Goal: Information Seeking & Learning: Check status

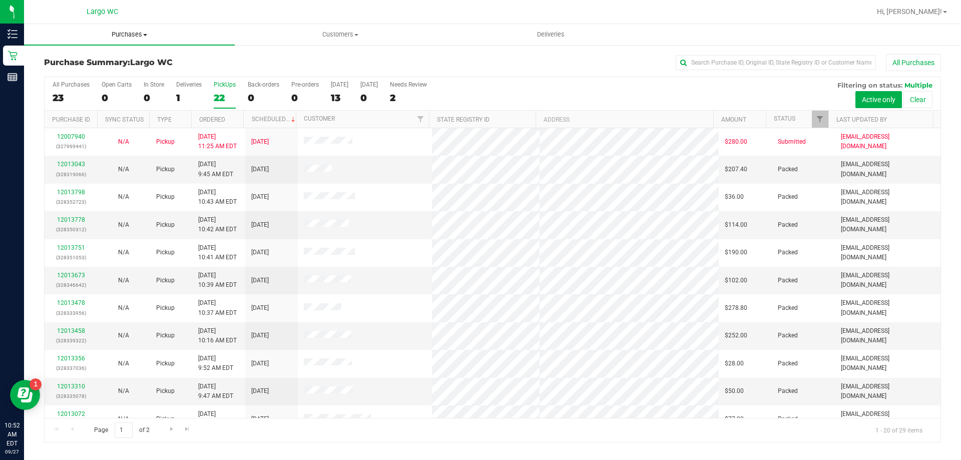
click at [132, 30] on uib-tab-heading "Purchases Summary of purchases Fulfillment All purchases" at bounding box center [129, 34] width 211 height 21
click at [75, 70] on span "Fulfillment" at bounding box center [55, 72] width 62 height 9
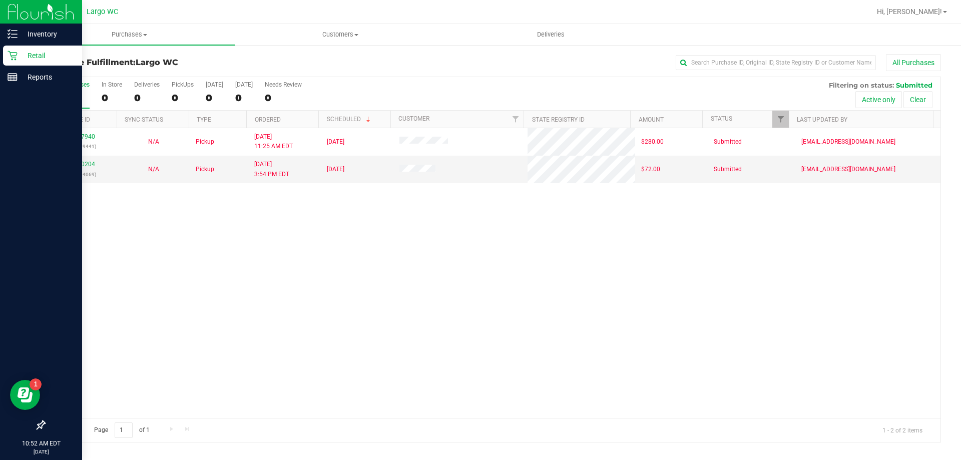
click at [7, 56] on div "Retail" at bounding box center [42, 56] width 79 height 20
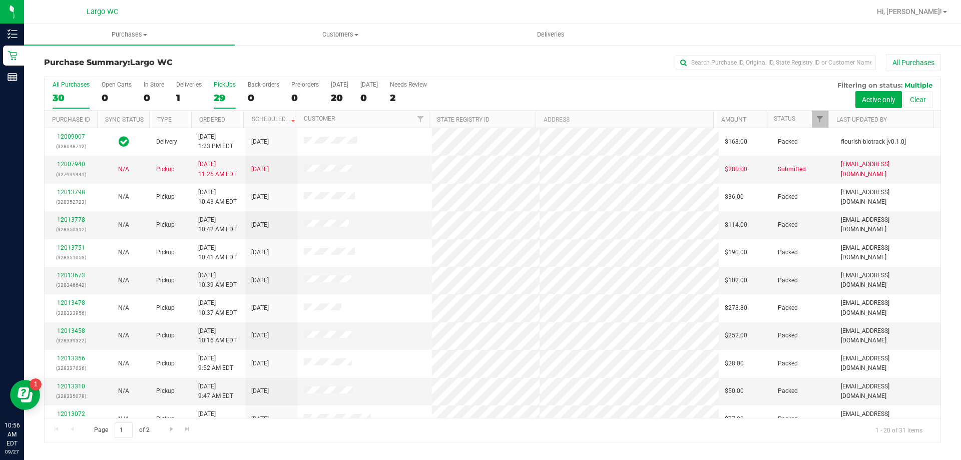
click at [222, 81] on div "PickUps" at bounding box center [225, 84] width 22 height 7
click at [0, 0] on input "PickUps 29" at bounding box center [0, 0] width 0 height 0
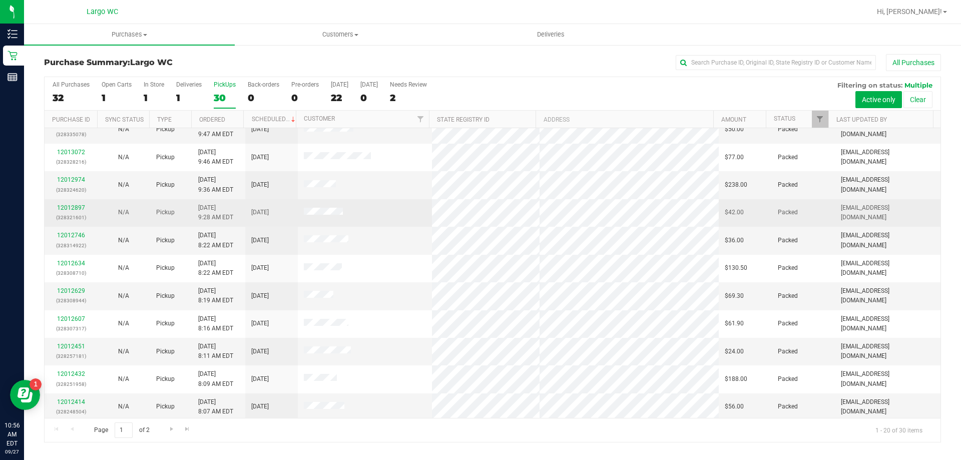
scroll to position [264, 0]
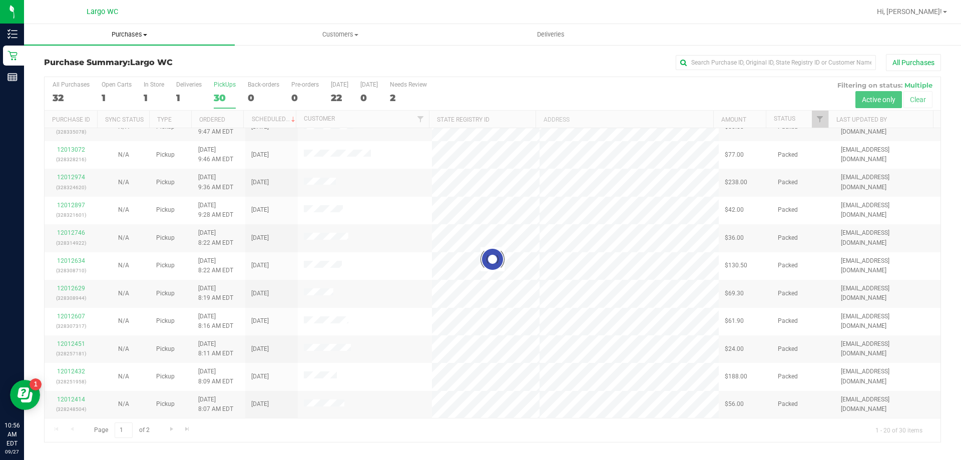
drag, startPoint x: 133, startPoint y: 35, endPoint x: 125, endPoint y: 40, distance: 9.0
click at [132, 35] on span "Purchases" at bounding box center [129, 34] width 211 height 9
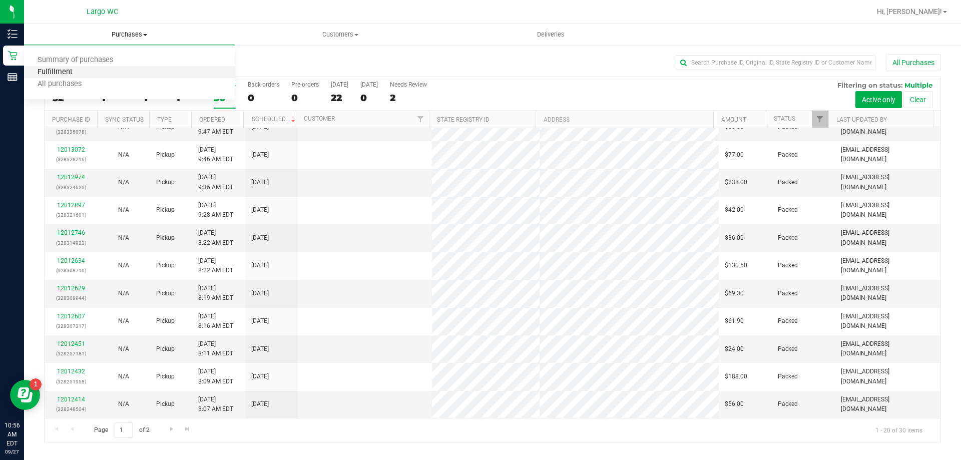
scroll to position [0, 0]
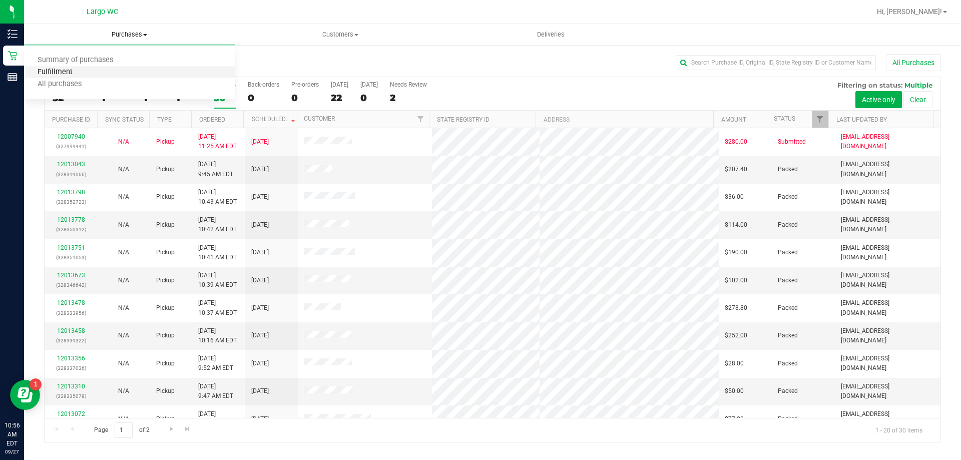
click at [72, 71] on span "Fulfillment" at bounding box center [55, 72] width 62 height 9
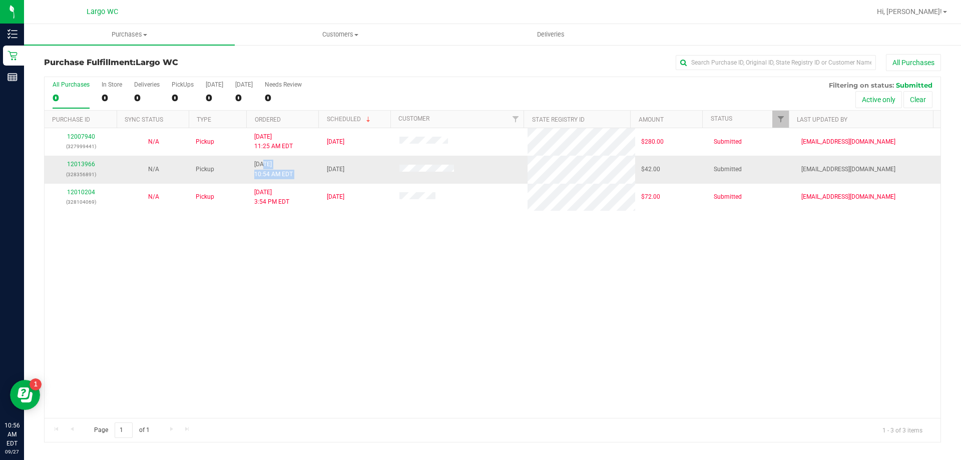
drag, startPoint x: 262, startPoint y: 168, endPoint x: 319, endPoint y: 168, distance: 56.6
click at [319, 168] on tr "12013966 (328356891) N/A Pickup 9/27/2025 10:54 AM EDT 9/27/2025 $42.00 Submitt…" at bounding box center [493, 170] width 896 height 28
click at [321, 172] on td "9/27/2025" at bounding box center [357, 170] width 73 height 28
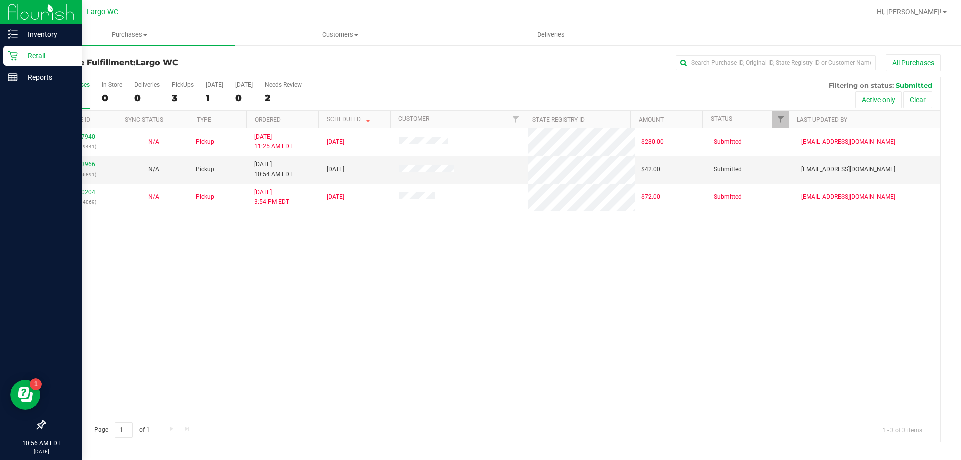
click at [24, 59] on p "Retail" at bounding box center [48, 56] width 60 height 12
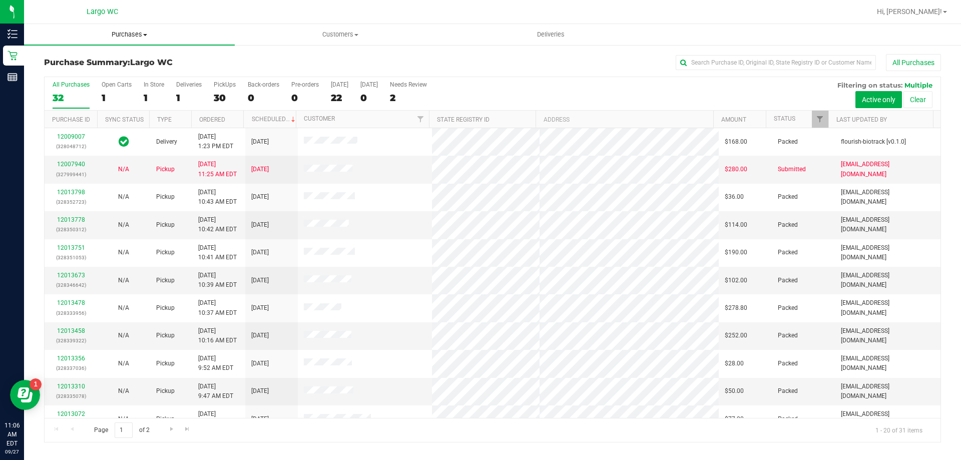
click at [125, 31] on span "Purchases" at bounding box center [129, 34] width 211 height 9
click at [84, 72] on span "Fulfillment" at bounding box center [55, 72] width 62 height 9
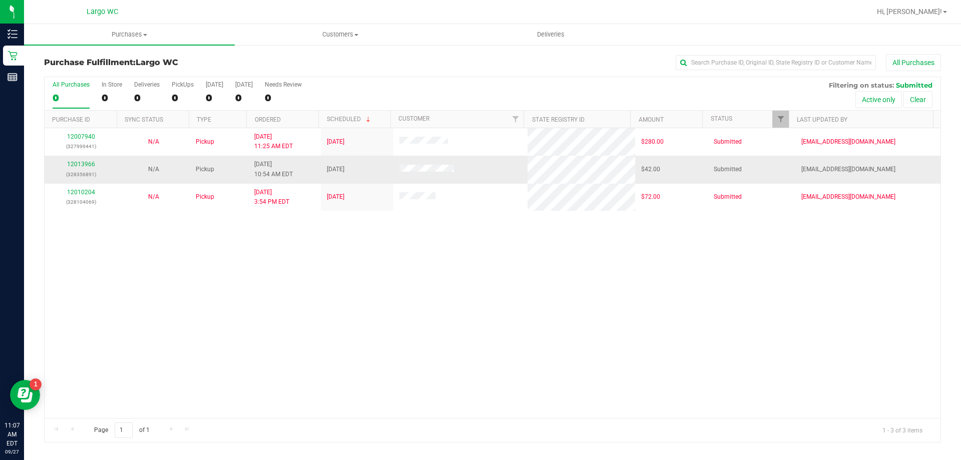
click at [80, 159] on td "12013966 (328356891)" at bounding box center [81, 170] width 73 height 28
click at [84, 164] on link "12013966" at bounding box center [81, 164] width 28 height 7
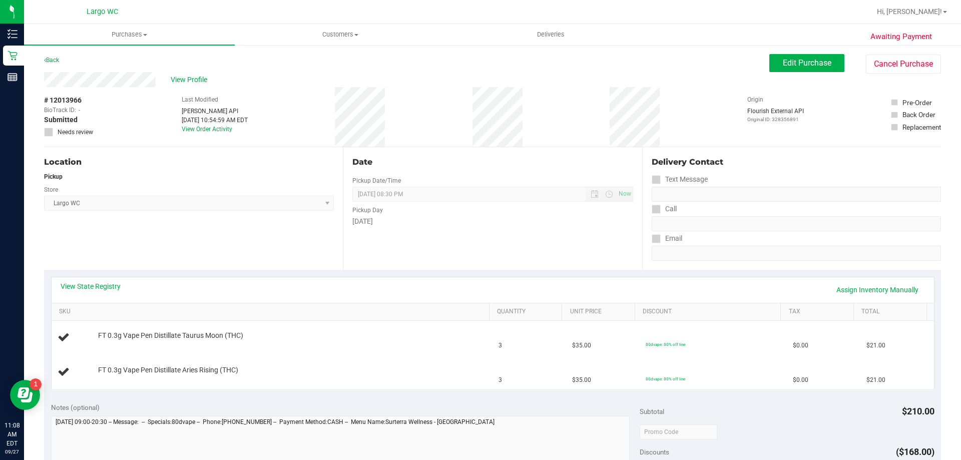
click at [92, 277] on div "View State Registry Assign Inventory Manually SKU Quantity Unit Price Discount …" at bounding box center [492, 333] width 883 height 112
drag, startPoint x: 92, startPoint y: 279, endPoint x: 90, endPoint y: 285, distance: 5.9
click at [92, 280] on div "View State Registry Assign Inventory Manually" at bounding box center [493, 290] width 882 height 26
click at [89, 285] on link "View State Registry" at bounding box center [91, 286] width 60 height 10
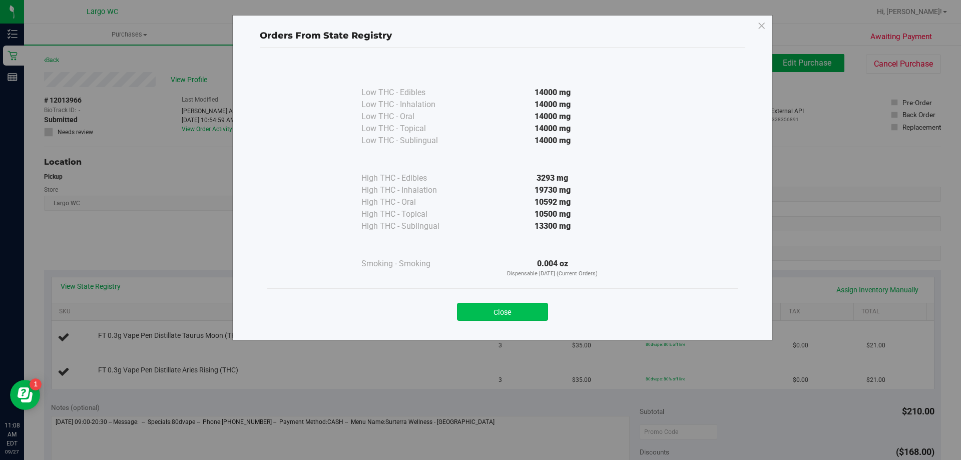
drag, startPoint x: 469, startPoint y: 309, endPoint x: 457, endPoint y: 306, distance: 12.4
click at [469, 310] on button "Close" at bounding box center [502, 312] width 91 height 18
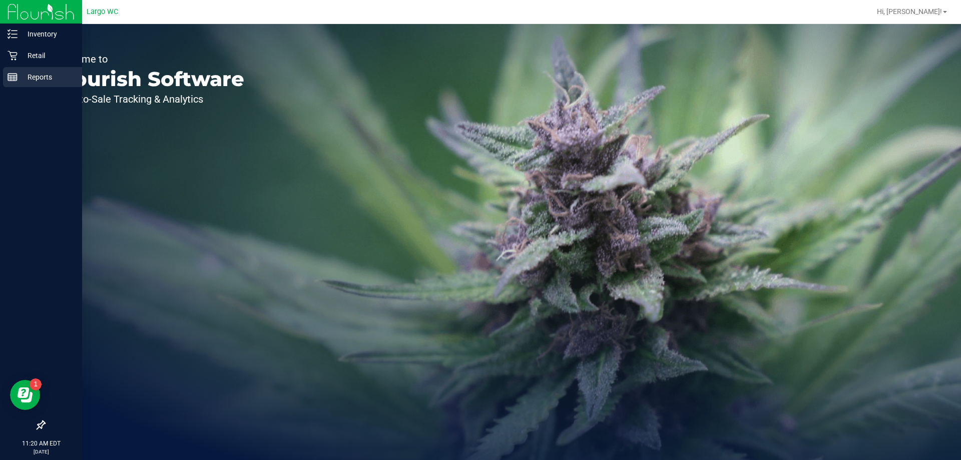
drag, startPoint x: 9, startPoint y: 77, endPoint x: 16, endPoint y: 77, distance: 7.0
click at [9, 76] on icon at bounding box center [13, 77] width 10 height 10
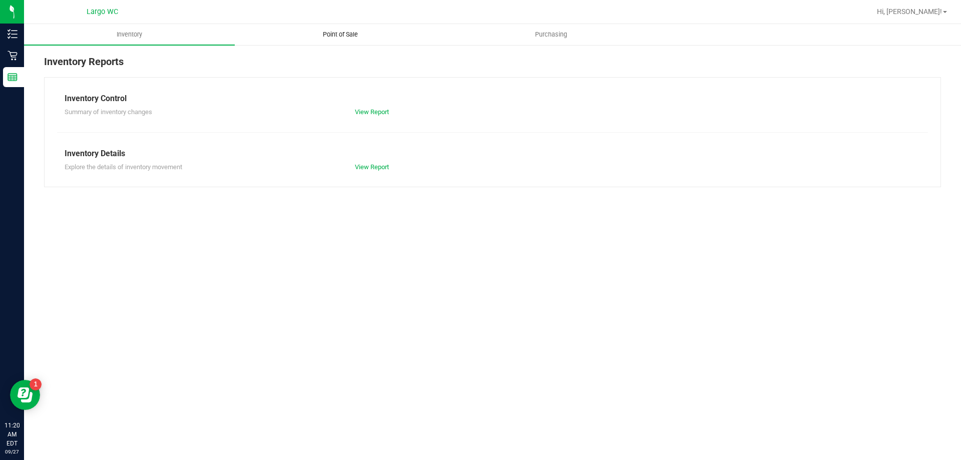
click at [329, 38] on span "Point of Sale" at bounding box center [340, 34] width 62 height 9
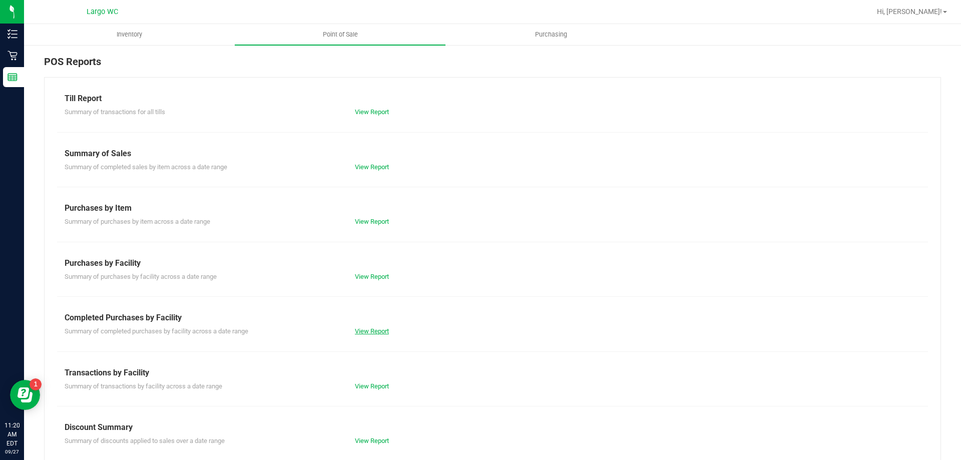
click at [370, 329] on link "View Report" at bounding box center [372, 331] width 34 height 8
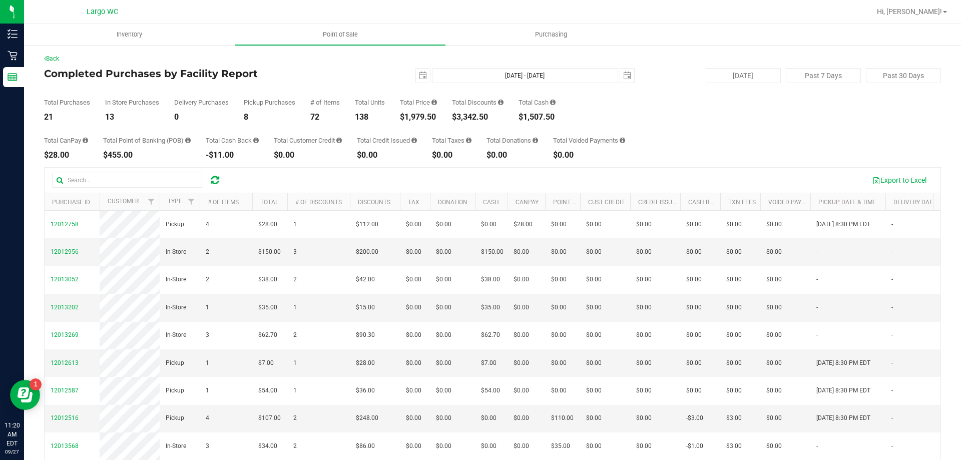
drag, startPoint x: 404, startPoint y: 113, endPoint x: 450, endPoint y: 113, distance: 45.5
click at [450, 113] on div "Total Purchases 21 In Store Purchases 13 Delivery Purchases 0 Pickup Purchases …" at bounding box center [492, 102] width 897 height 38
click at [367, 135] on div "Total CanPay $28.00 Total Point of Banking (POB) $455.00 Total Cash Back -$11.0…" at bounding box center [492, 140] width 897 height 38
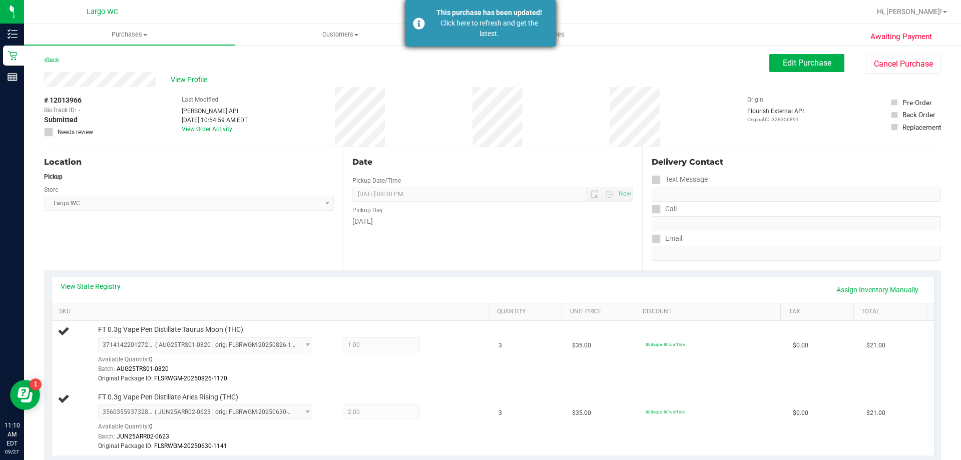
click at [487, 23] on div "Click here to refresh and get the latest." at bounding box center [489, 28] width 118 height 21
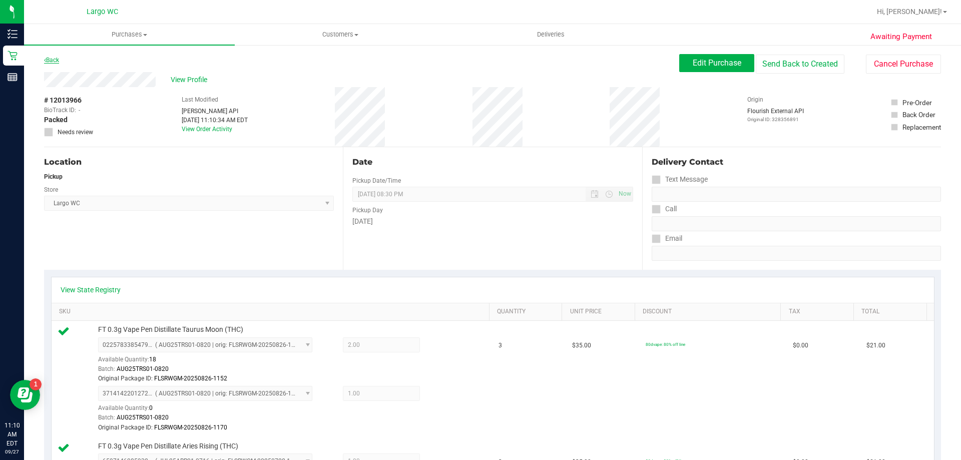
click at [50, 61] on link "Back" at bounding box center [51, 60] width 15 height 7
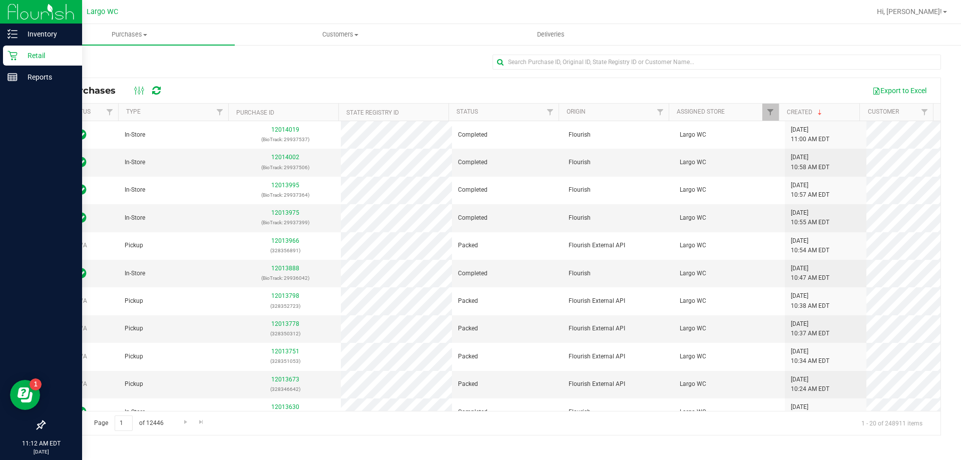
drag, startPoint x: 8, startPoint y: 60, endPoint x: 14, endPoint y: 57, distance: 6.3
click at [9, 59] on icon at bounding box center [13, 56] width 10 height 10
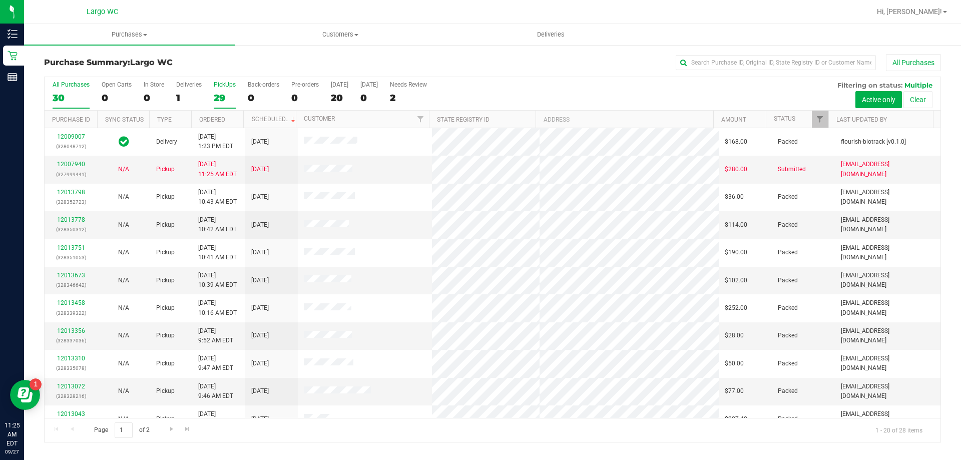
click at [217, 96] on div "29" at bounding box center [225, 98] width 22 height 12
click at [0, 0] on input "PickUps 29" at bounding box center [0, 0] width 0 height 0
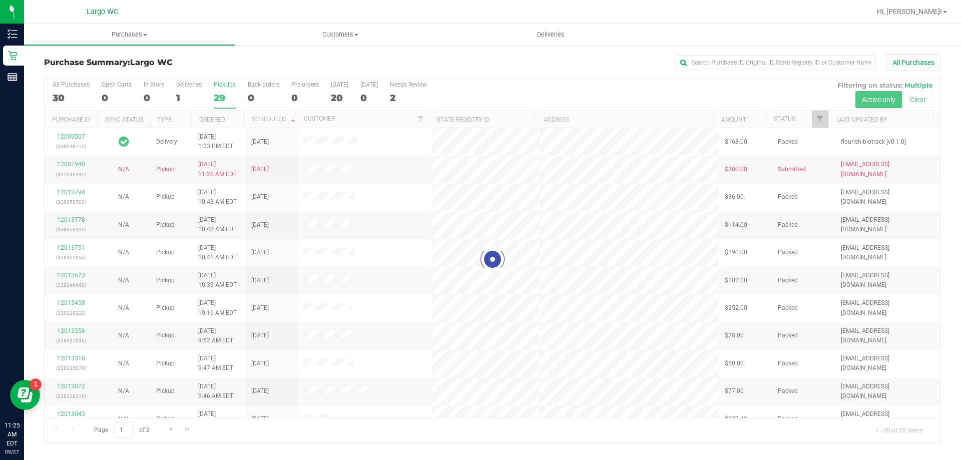
click at [720, 54] on div "All Purchases" at bounding box center [642, 62] width 598 height 17
click at [719, 59] on input "text" at bounding box center [776, 62] width 200 height 15
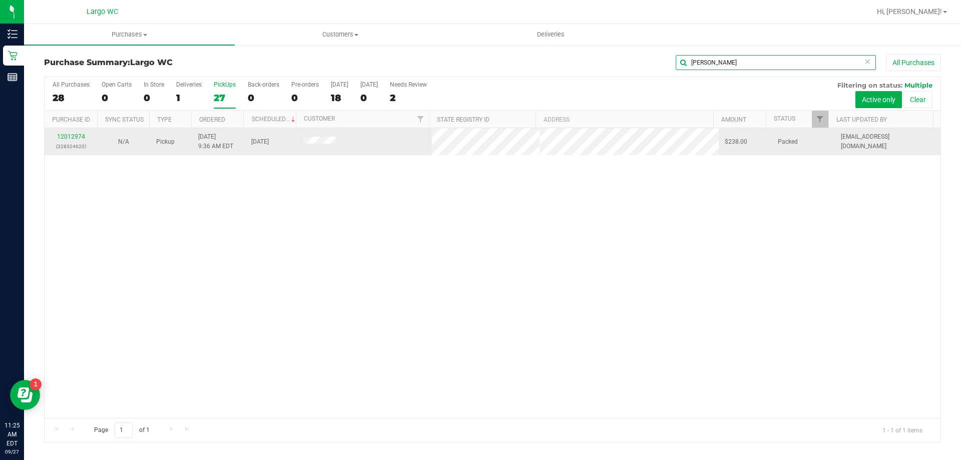
type input "dean"
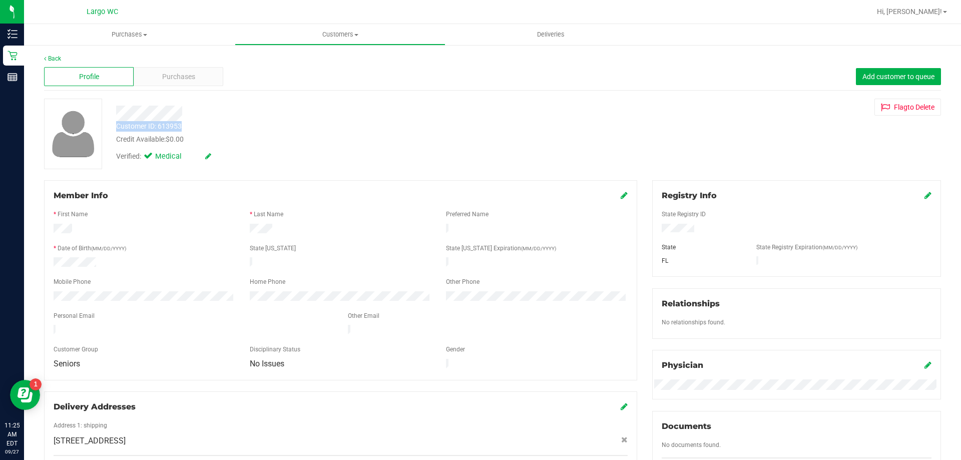
drag, startPoint x: 115, startPoint y: 125, endPoint x: 184, endPoint y: 130, distance: 69.7
click at [184, 130] on div "Customer ID: 613953 Credit Available: $0.00" at bounding box center [337, 133] width 456 height 24
copy div "Customer ID: 613953"
click at [313, 128] on div "Customer ID: 613953 Credit Available: $0.00" at bounding box center [337, 133] width 456 height 24
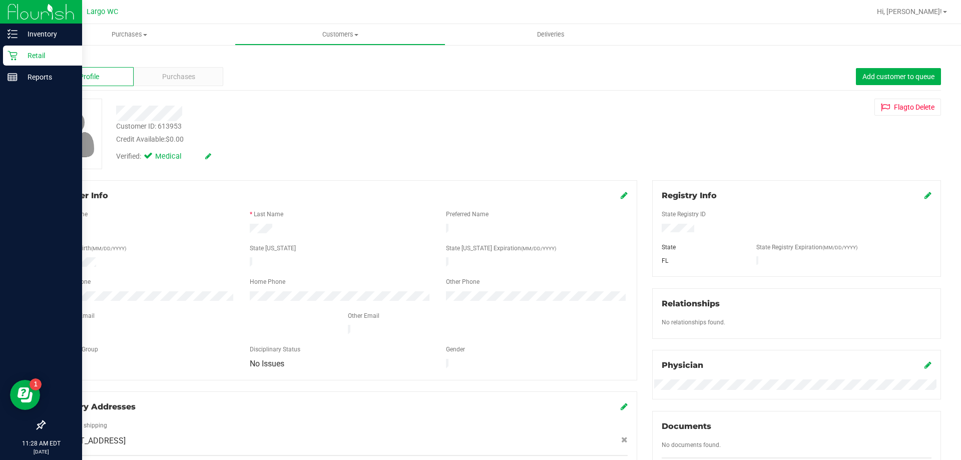
click at [21, 55] on p "Retail" at bounding box center [48, 56] width 60 height 12
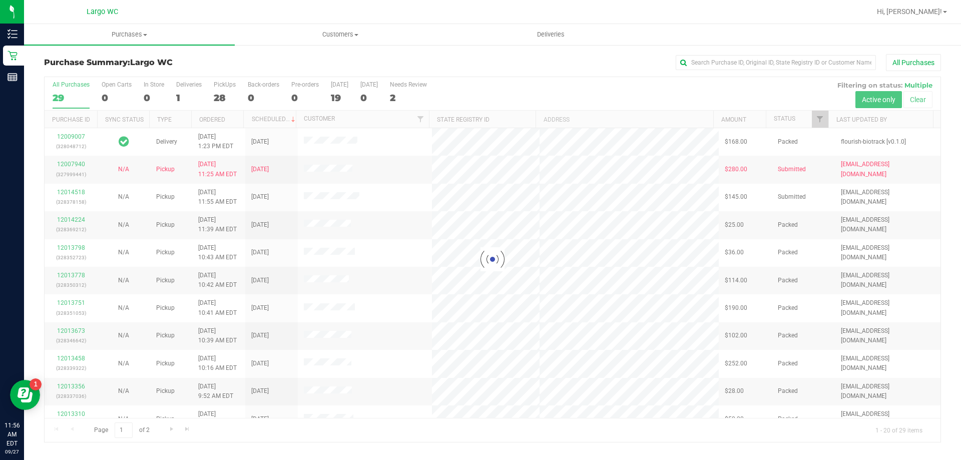
click at [227, 96] on div at bounding box center [493, 259] width 896 height 365
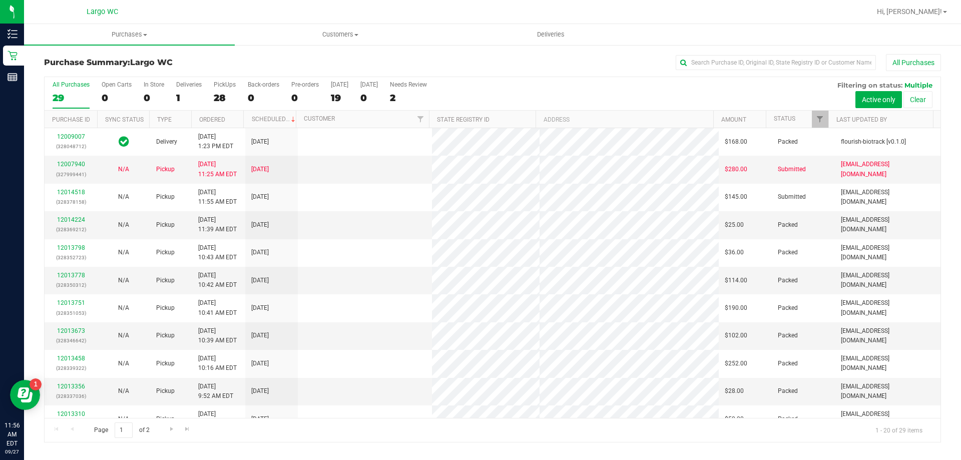
click at [225, 96] on div "28" at bounding box center [225, 98] width 22 height 12
click at [0, 0] on input "PickUps 28" at bounding box center [0, 0] width 0 height 0
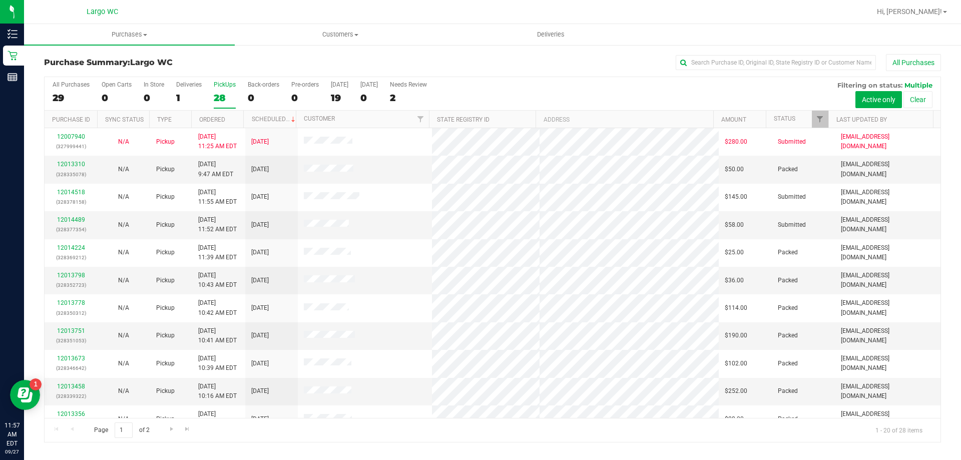
click at [225, 96] on div "28" at bounding box center [225, 98] width 22 height 12
click at [0, 0] on input "PickUps 28" at bounding box center [0, 0] width 0 height 0
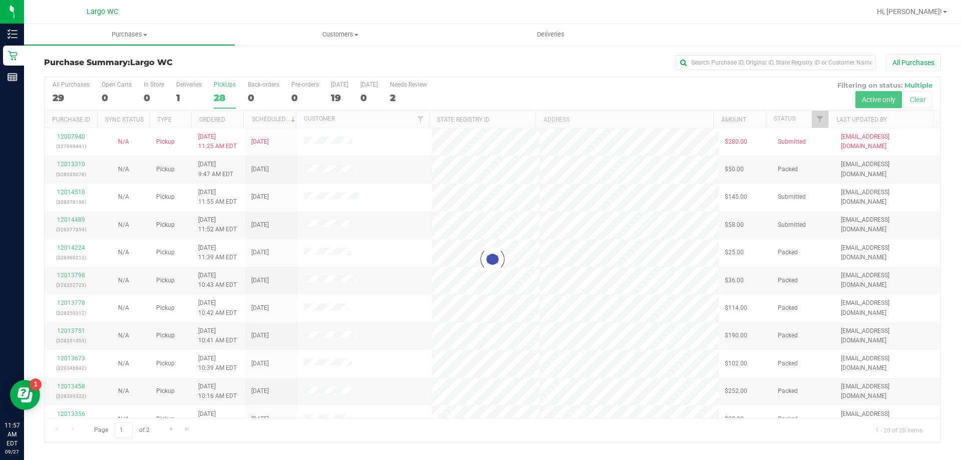
click at [226, 68] on div "Purchase Summary: Largo WC All Purchases" at bounding box center [492, 65] width 897 height 22
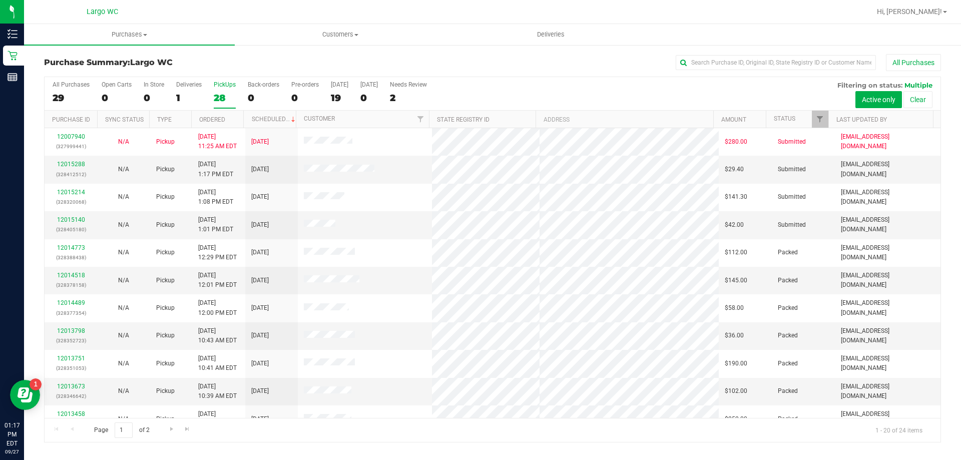
click at [228, 100] on div "28" at bounding box center [225, 98] width 22 height 12
click at [0, 0] on input "PickUps 28" at bounding box center [0, 0] width 0 height 0
click at [192, 97] on div "1" at bounding box center [189, 98] width 26 height 12
click at [0, 0] on input "Deliveries 1" at bounding box center [0, 0] width 0 height 0
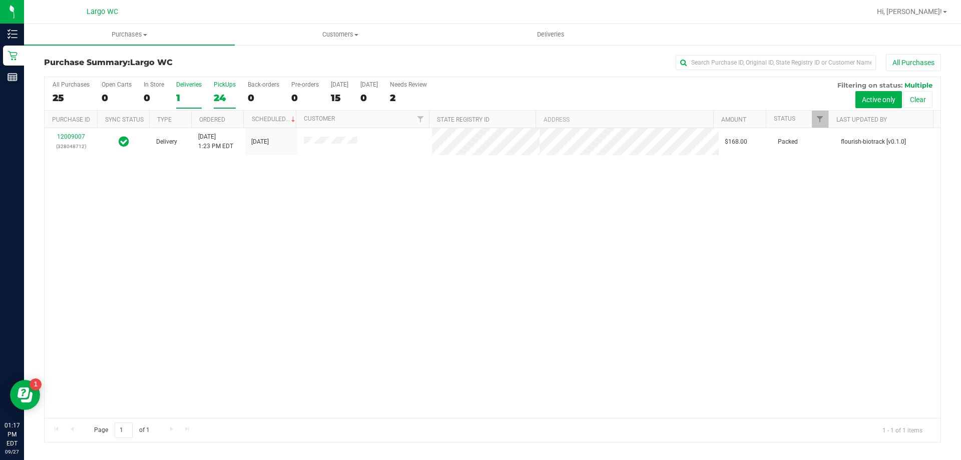
click at [217, 95] on div "24" at bounding box center [225, 98] width 22 height 12
click at [222, 70] on div "Purchase Summary: Largo WC All Purchases" at bounding box center [492, 65] width 897 height 22
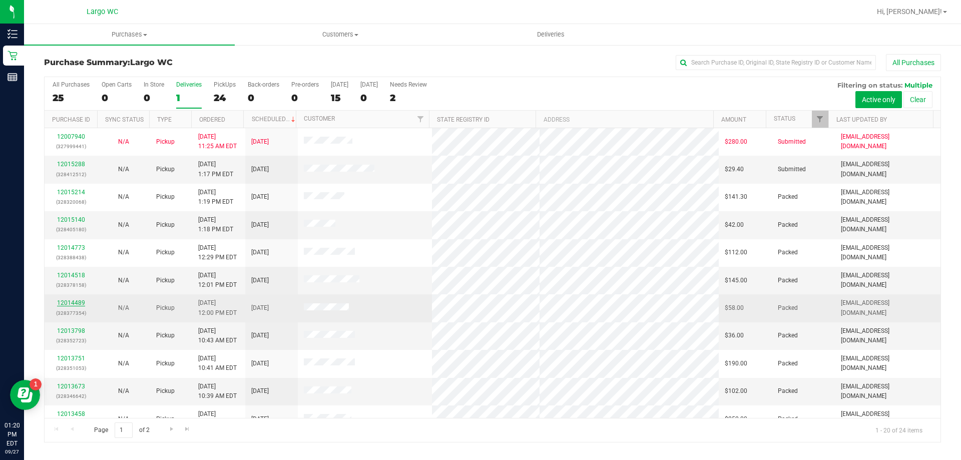
click at [76, 300] on link "12014489" at bounding box center [71, 302] width 28 height 7
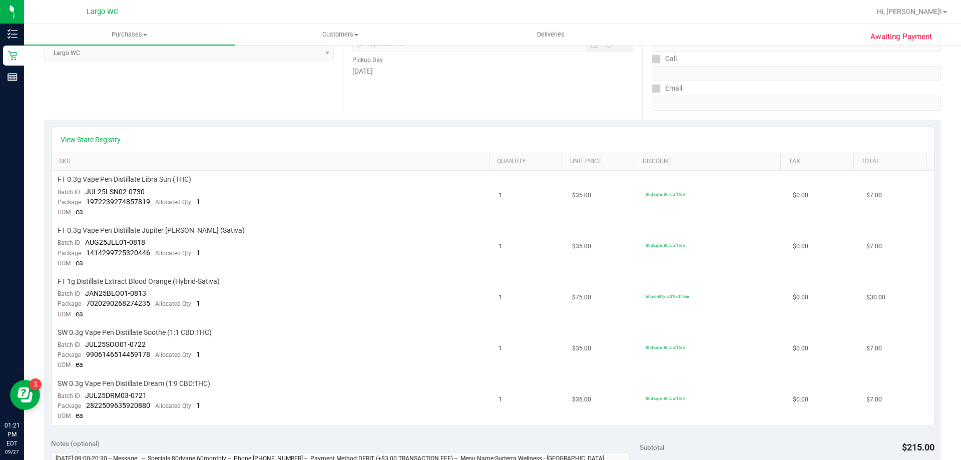
scroll to position [450, 0]
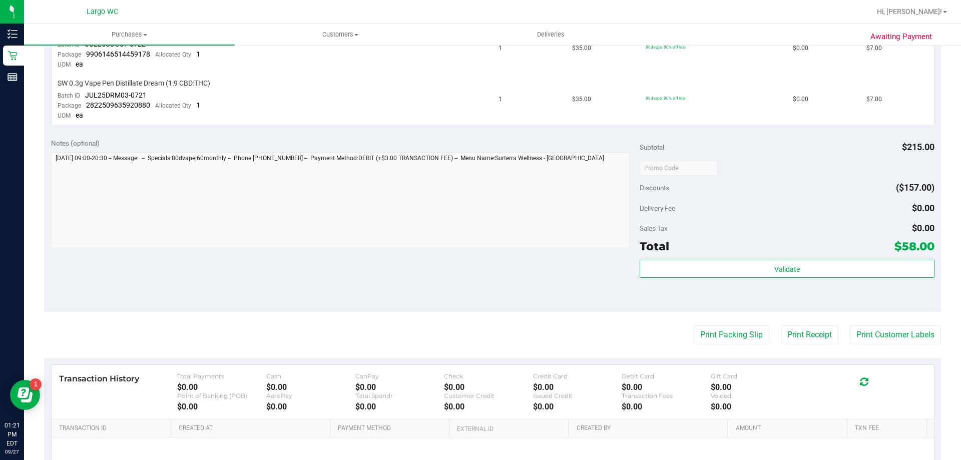
drag, startPoint x: 882, startPoint y: 249, endPoint x: 916, endPoint y: 242, distance: 35.1
click at [916, 242] on div "Total $58.00" at bounding box center [787, 246] width 294 height 18
click at [852, 225] on div "Sales Tax $0.00" at bounding box center [787, 228] width 294 height 18
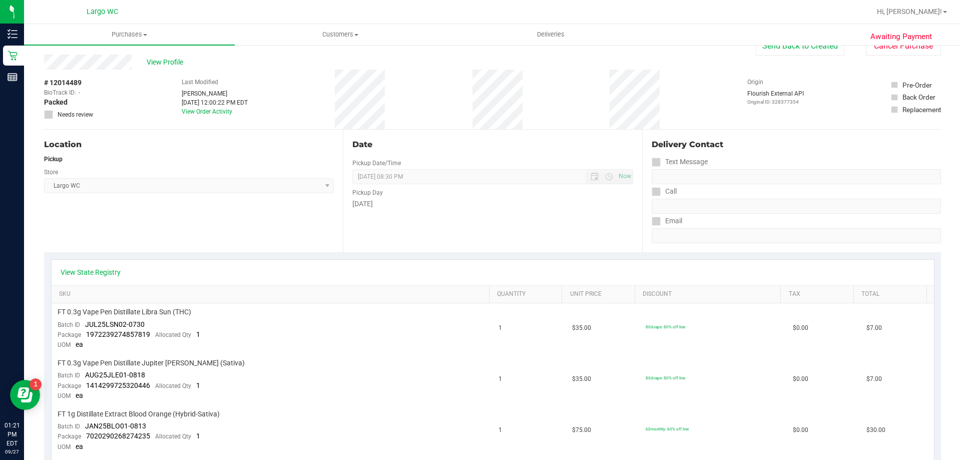
scroll to position [0, 0]
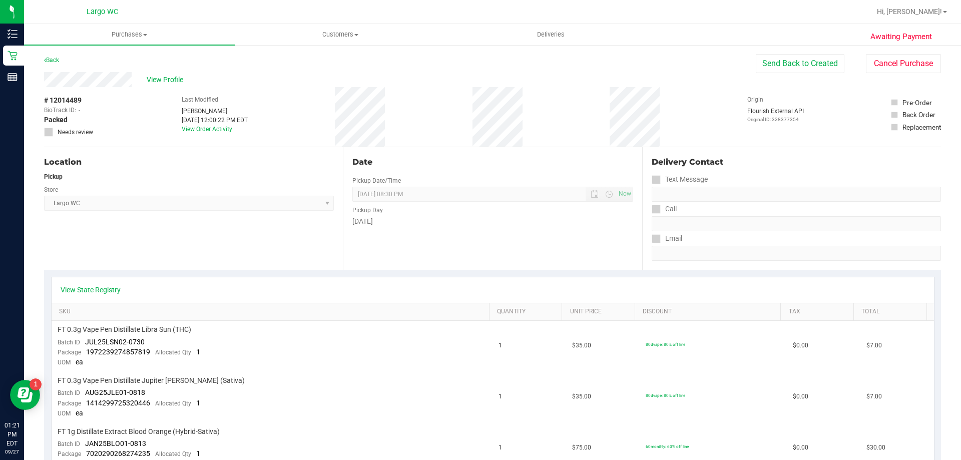
drag, startPoint x: 68, startPoint y: 101, endPoint x: 84, endPoint y: 101, distance: 16.0
click at [84, 101] on div "# 12014489 BioTrack ID: - Packed Needs review" at bounding box center [69, 116] width 50 height 42
copy div "4489"
click at [163, 185] on div "Store" at bounding box center [189, 188] width 290 height 15
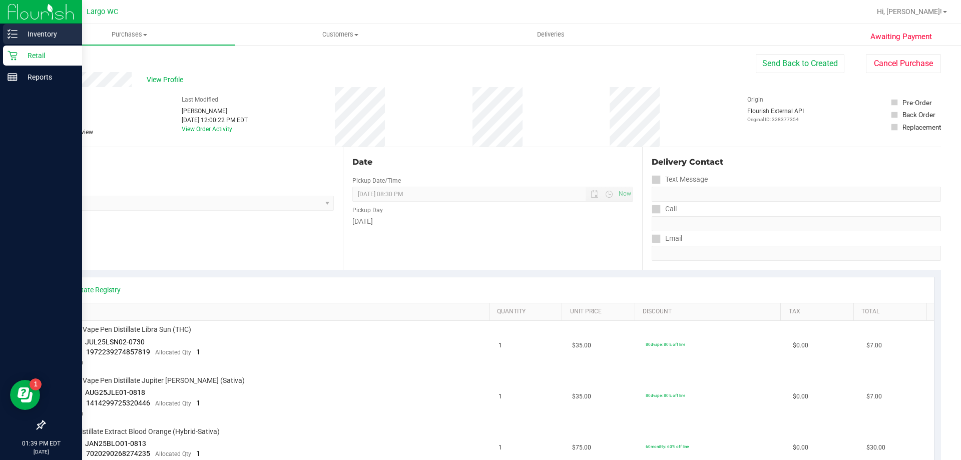
click at [15, 35] on icon at bounding box center [13, 34] width 10 height 10
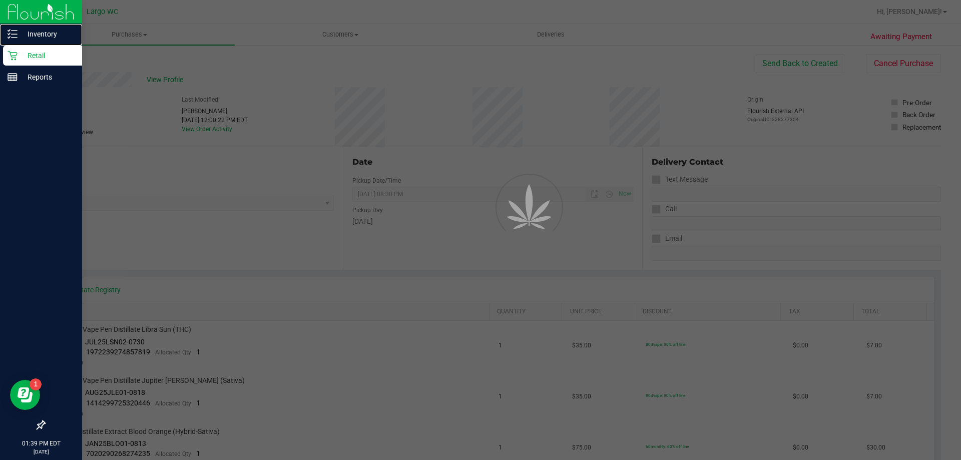
drag, startPoint x: 15, startPoint y: 37, endPoint x: 10, endPoint y: 58, distance: 22.1
click at [15, 38] on icon at bounding box center [13, 34] width 10 height 10
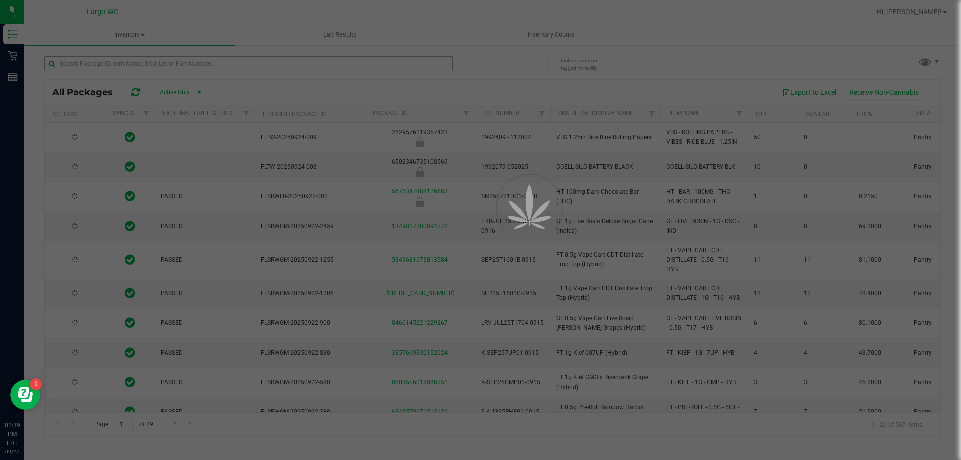
click at [229, 68] on div at bounding box center [480, 230] width 961 height 460
click at [229, 68] on input "text" at bounding box center [248, 63] width 409 height 15
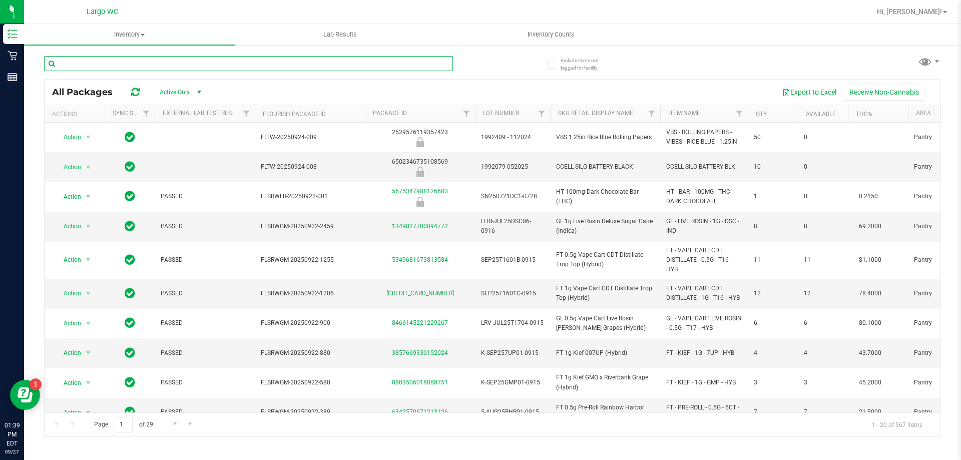
click at [229, 68] on input "text" at bounding box center [248, 63] width 409 height 15
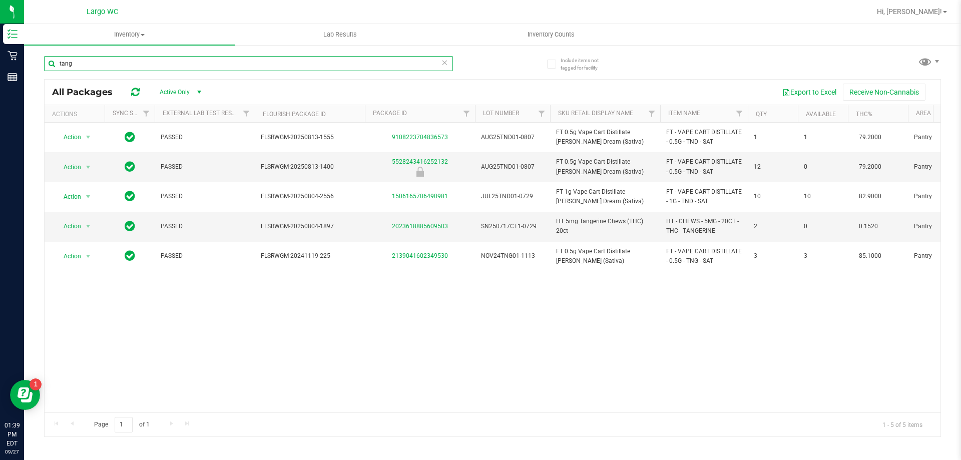
click at [78, 69] on input "tang" at bounding box center [248, 63] width 409 height 15
click at [79, 66] on input "tang" at bounding box center [248, 63] width 409 height 15
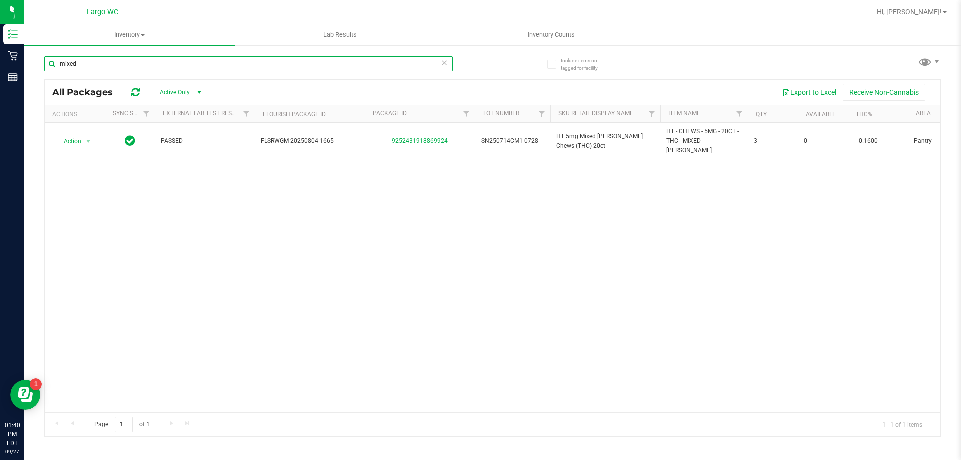
type input "mixed"
click at [116, 67] on input "mixed" at bounding box center [248, 63] width 409 height 15
drag, startPoint x: 152, startPoint y: 53, endPoint x: 152, endPoint y: 59, distance: 5.5
click at [152, 58] on div "mixed" at bounding box center [268, 63] width 448 height 32
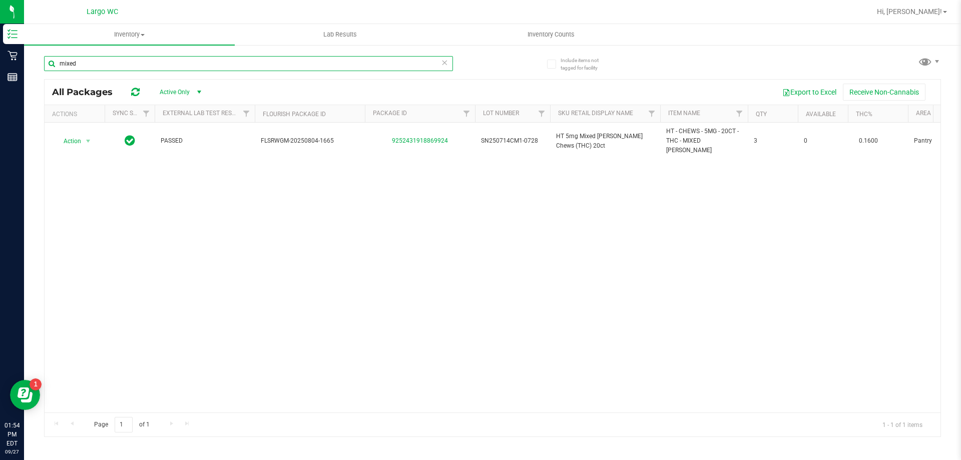
click at [152, 59] on input "mixed" at bounding box center [248, 63] width 409 height 15
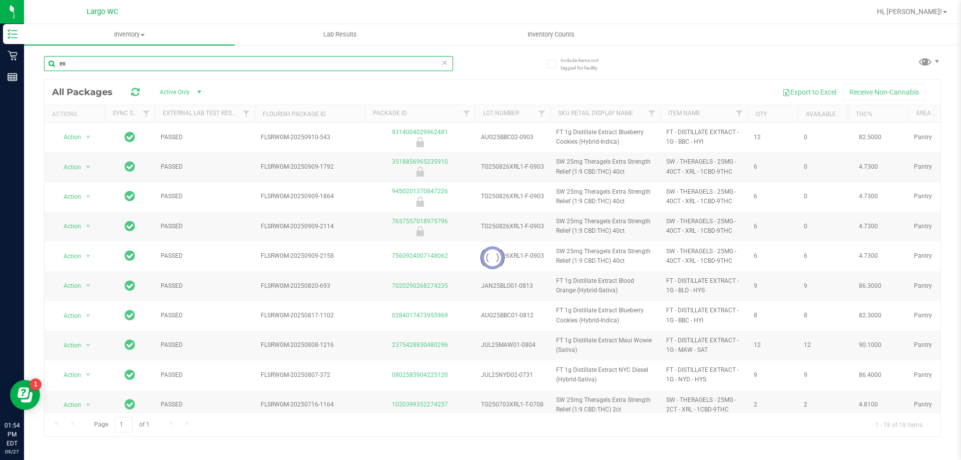
type input "e"
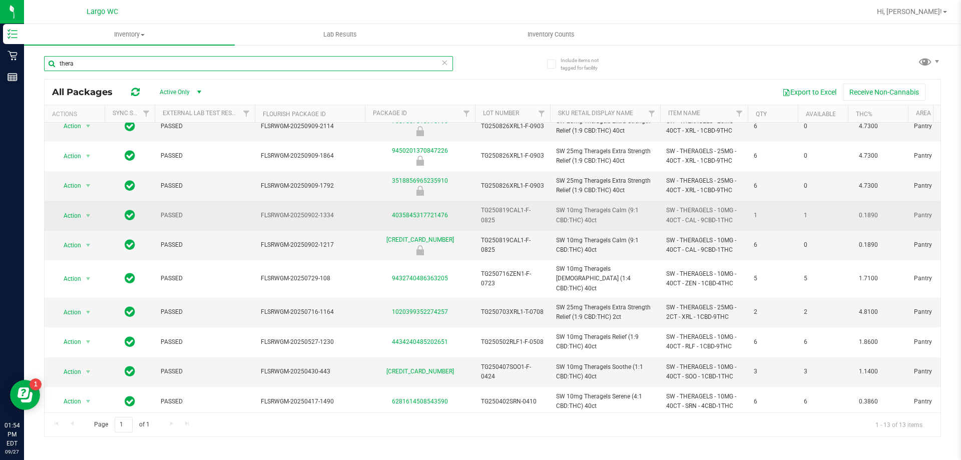
scroll to position [104, 0]
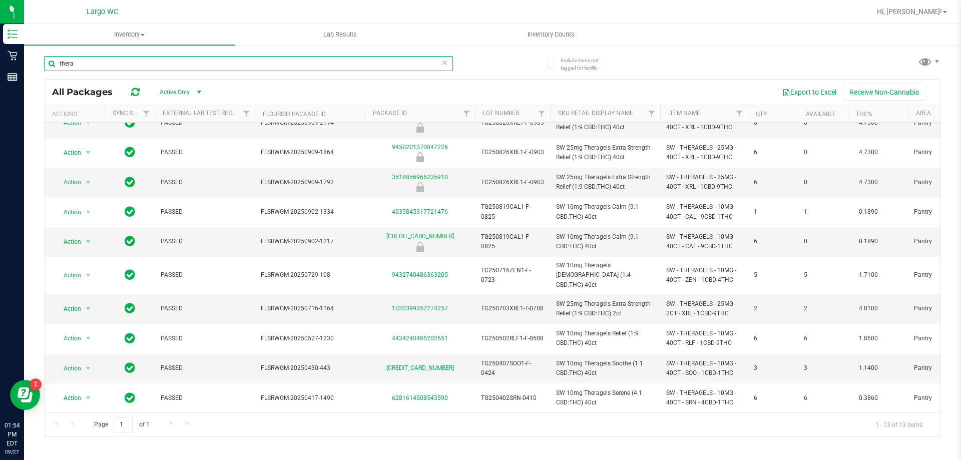
click at [132, 69] on input "thera" at bounding box center [248, 63] width 409 height 15
click at [133, 69] on input "thera" at bounding box center [248, 63] width 409 height 15
click at [133, 67] on input "thera" at bounding box center [248, 63] width 409 height 15
type input "thera"
click at [126, 68] on input "thera" at bounding box center [248, 63] width 409 height 15
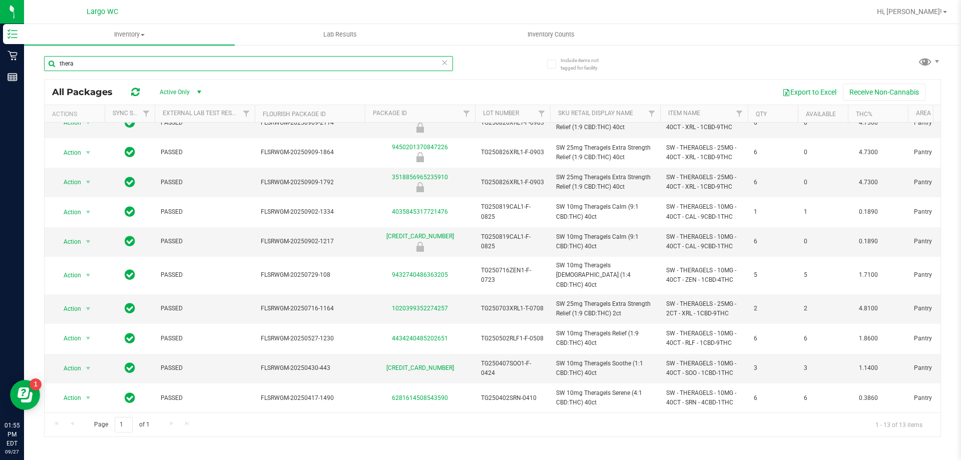
click at [126, 68] on input "thera" at bounding box center [248, 63] width 409 height 15
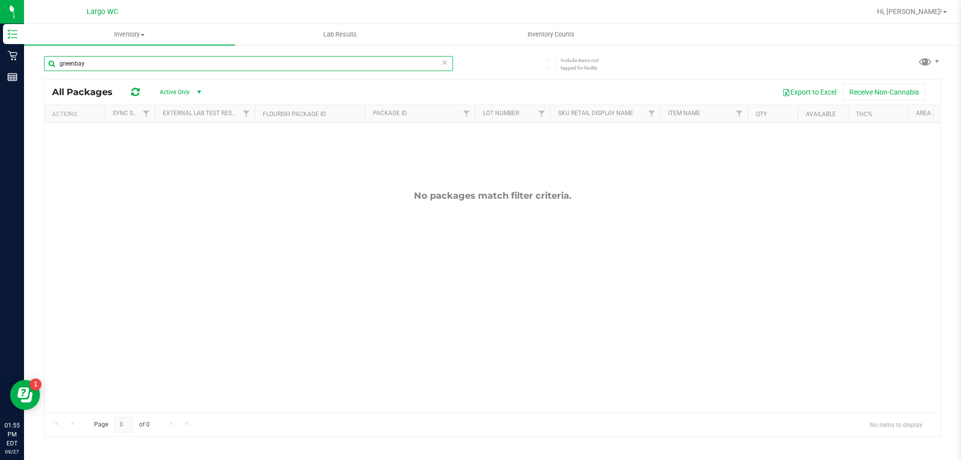
click at [235, 64] on input "greenbay" at bounding box center [248, 63] width 409 height 15
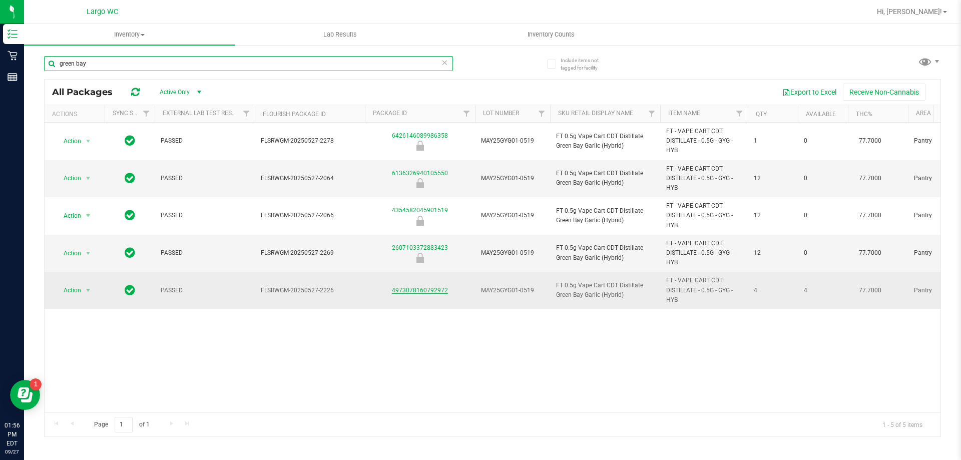
type input "green bay"
click at [419, 290] on link "4973078160792972" at bounding box center [420, 290] width 56 height 7
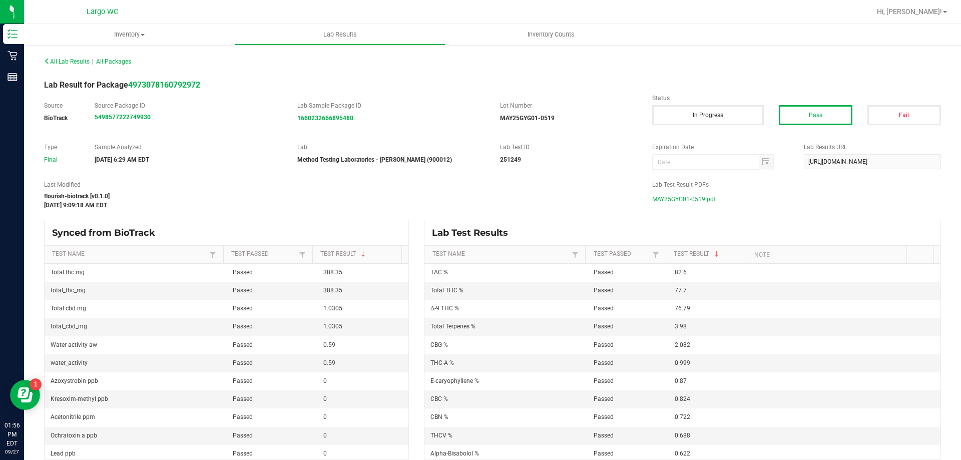
click at [705, 196] on span "MAY25GYG01-0519.pdf" at bounding box center [684, 199] width 64 height 15
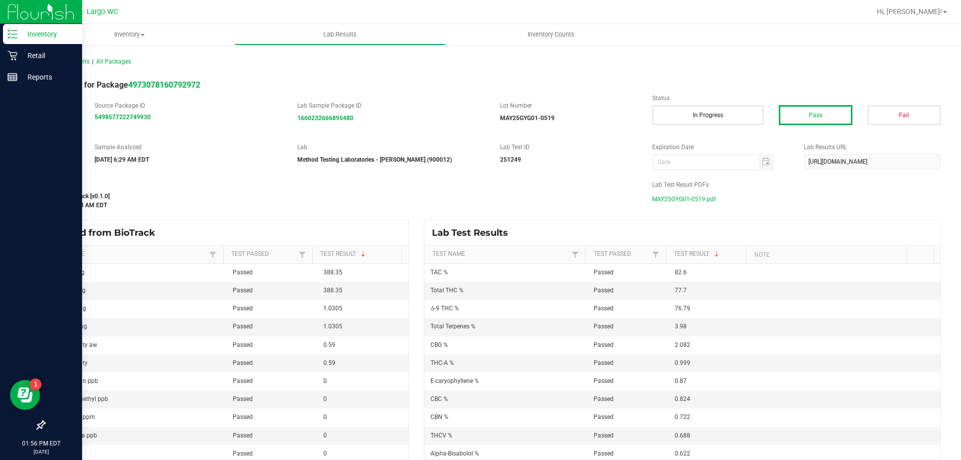
click at [19, 30] on p "Inventory" at bounding box center [48, 34] width 60 height 12
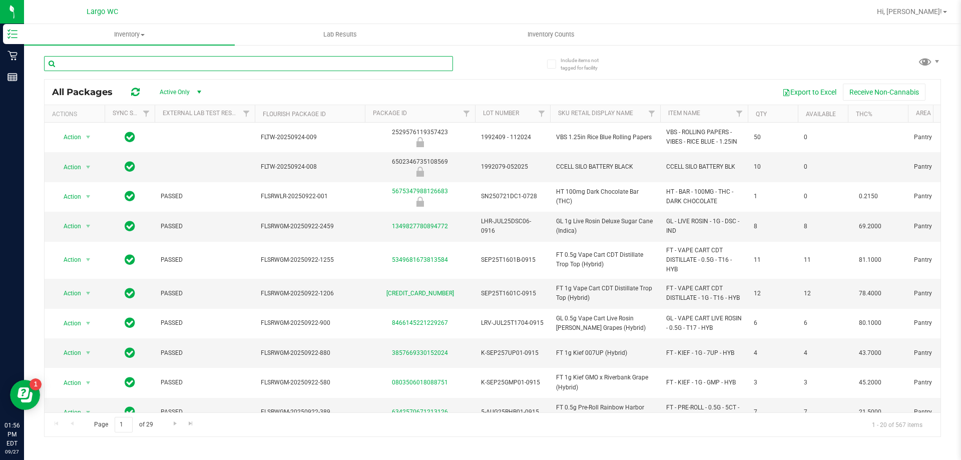
click at [151, 60] on input "text" at bounding box center [248, 63] width 409 height 15
click at [152, 61] on input "text" at bounding box center [248, 63] width 409 height 15
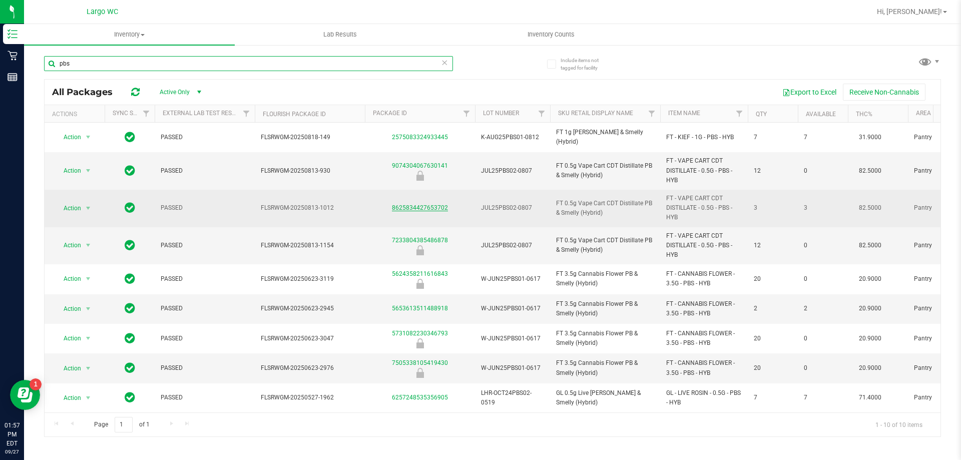
type input "pbs"
click at [421, 210] on link "8625834427653702" at bounding box center [420, 207] width 56 height 7
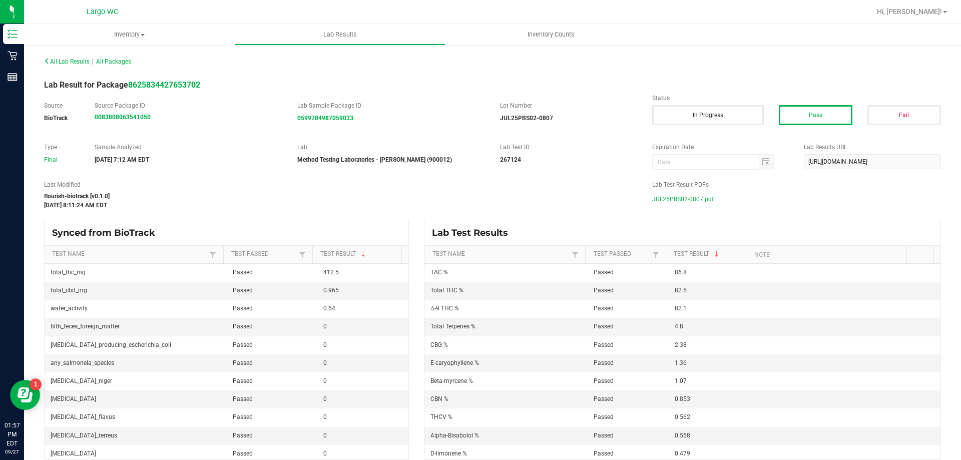
click at [684, 196] on span "JUL25PBS02-0807.pdf" at bounding box center [683, 199] width 62 height 15
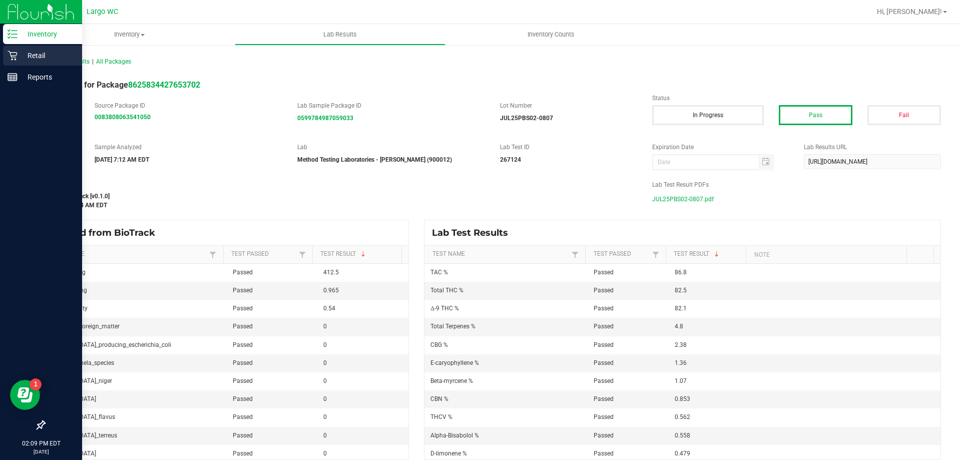
click at [14, 53] on icon at bounding box center [13, 56] width 10 height 10
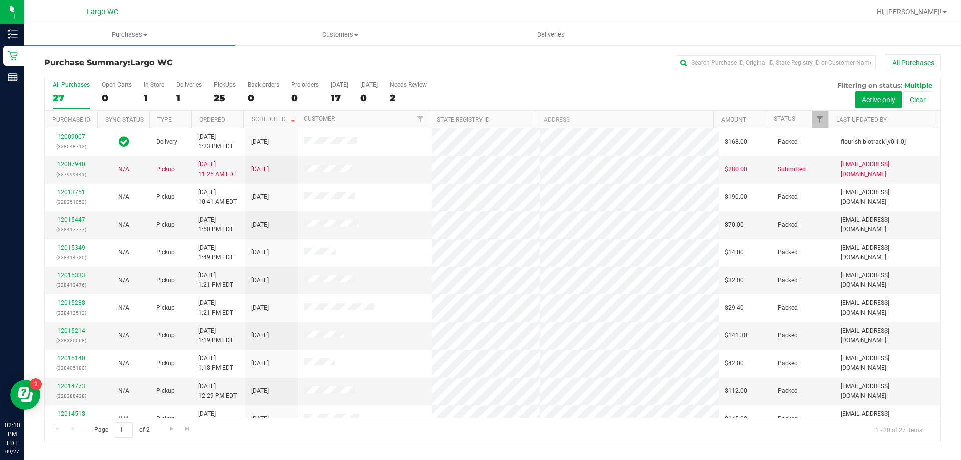
click at [147, 98] on div "1" at bounding box center [154, 98] width 21 height 12
click at [0, 0] on input "In Store 1" at bounding box center [0, 0] width 0 height 0
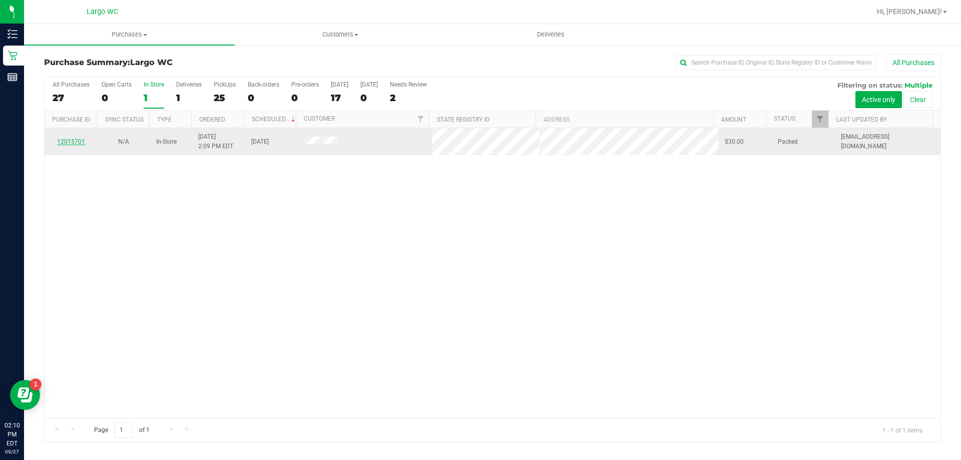
click at [73, 139] on link "12015701" at bounding box center [71, 141] width 28 height 7
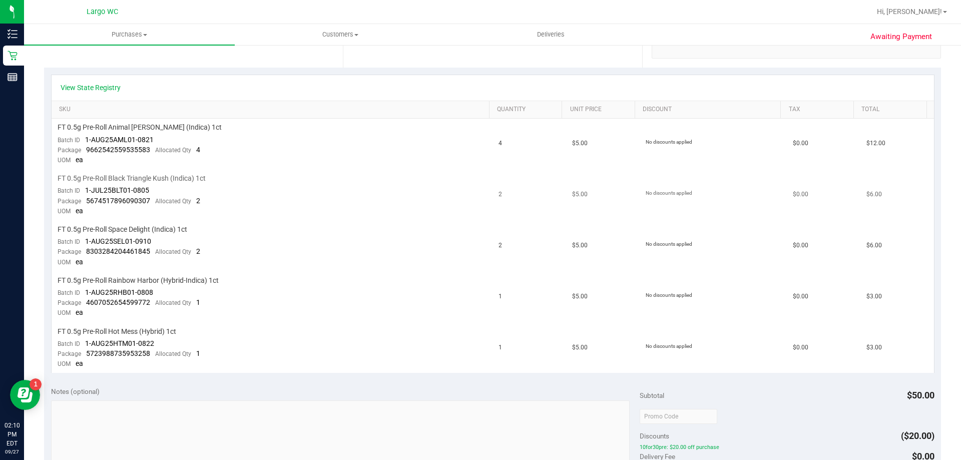
scroll to position [200, 0]
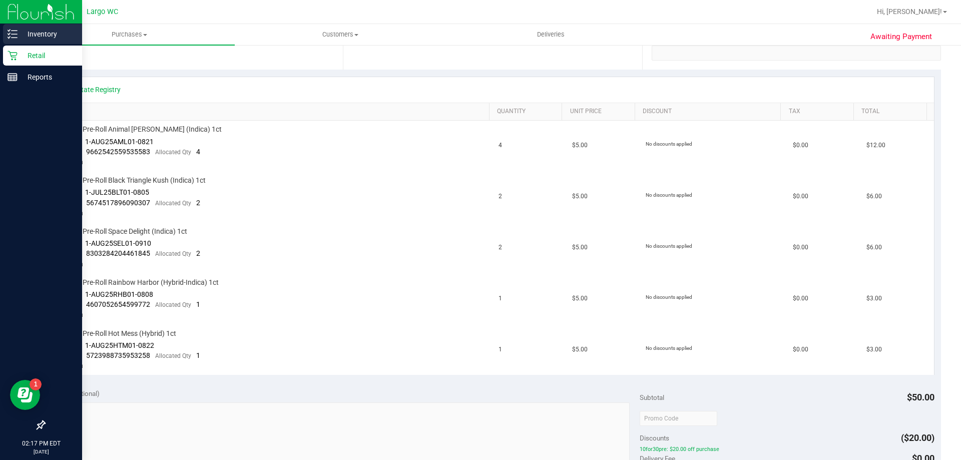
click at [7, 31] on div "Inventory" at bounding box center [42, 34] width 79 height 20
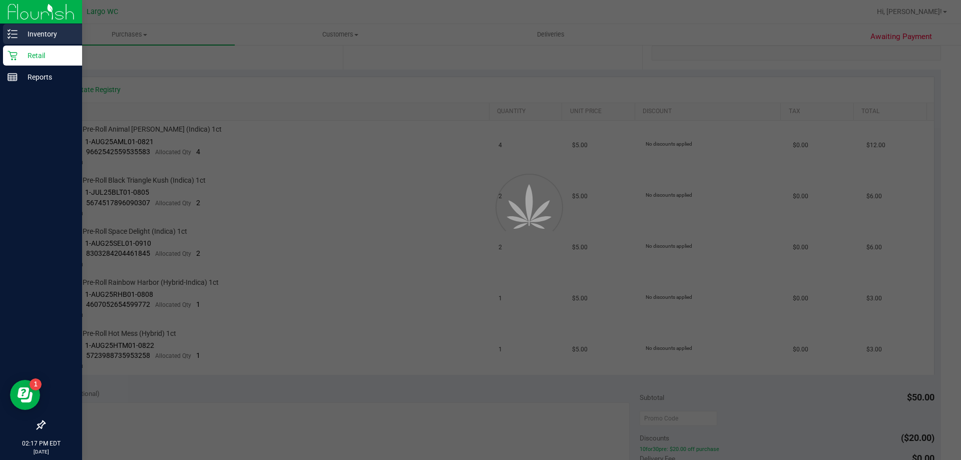
click at [8, 30] on icon at bounding box center [9, 31] width 2 height 2
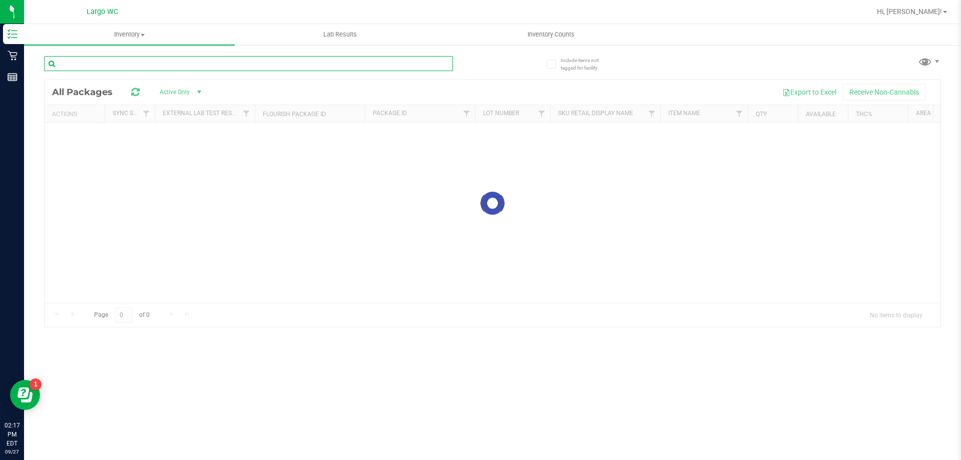
click at [258, 64] on input "text" at bounding box center [248, 63] width 409 height 15
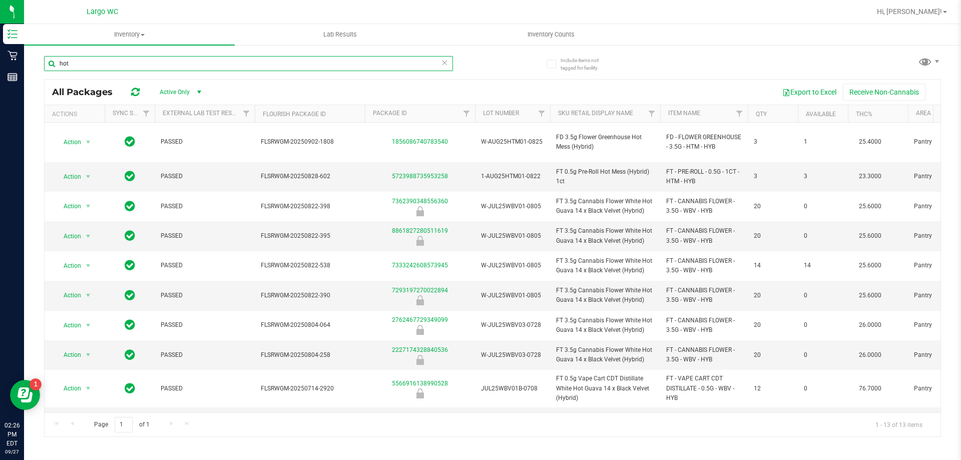
click at [224, 61] on input "hot" at bounding box center [248, 63] width 409 height 15
type input "h"
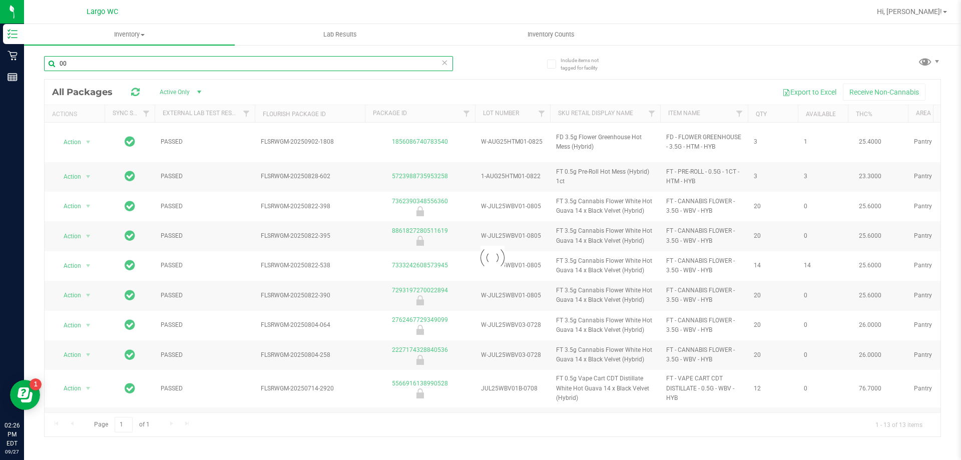
type input "00"
click at [204, 75] on div "00" at bounding box center [248, 67] width 409 height 23
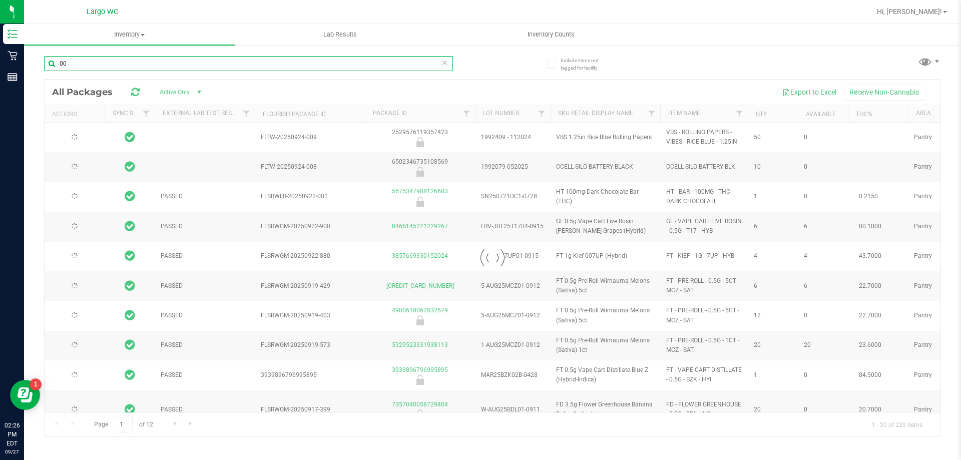
click at [205, 64] on input "00" at bounding box center [248, 63] width 409 height 15
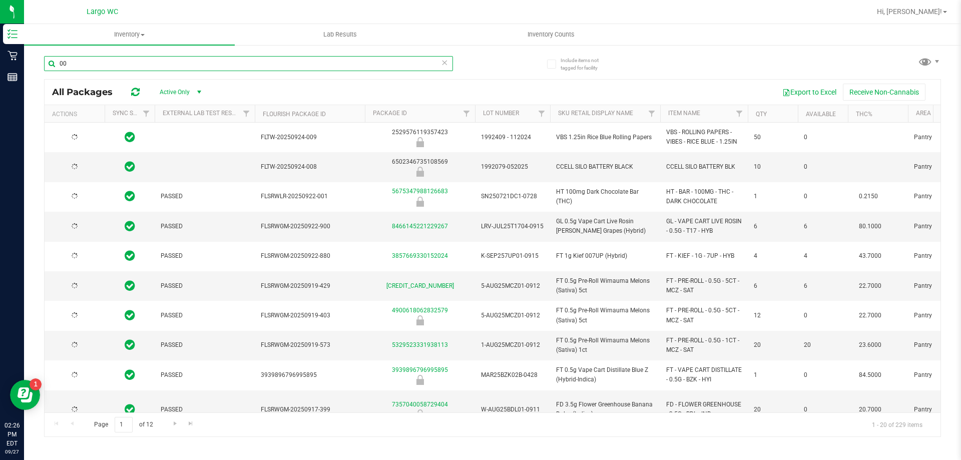
type input "2026-01-31"
type input "2026-03-16"
type input "2026-03-17"
type input "2025-09-04"
click at [205, 61] on input "00" at bounding box center [248, 63] width 409 height 15
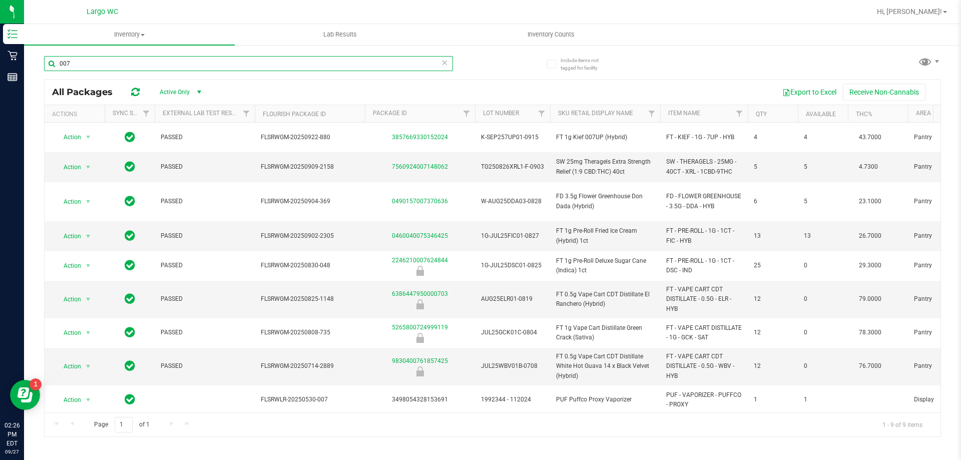
click at [249, 69] on input "007" at bounding box center [248, 63] width 409 height 15
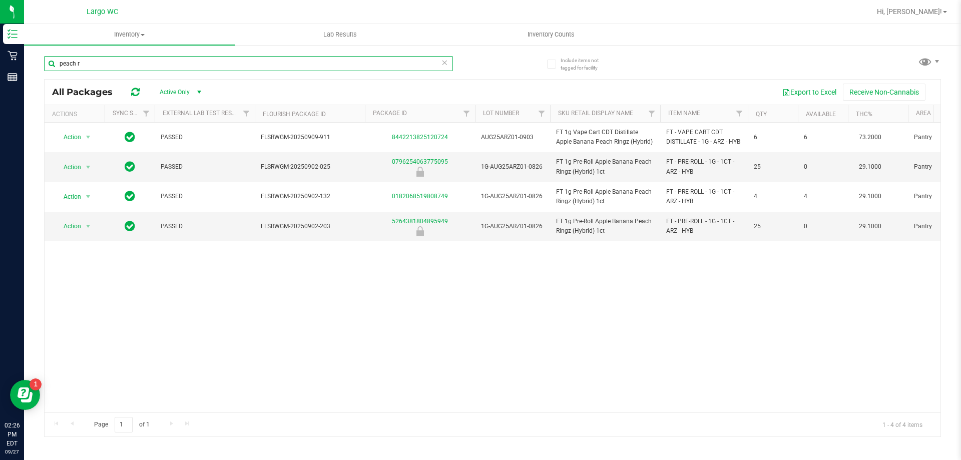
click at [231, 60] on input "peach r" at bounding box center [248, 63] width 409 height 15
click at [232, 60] on input "peach r" at bounding box center [248, 63] width 409 height 15
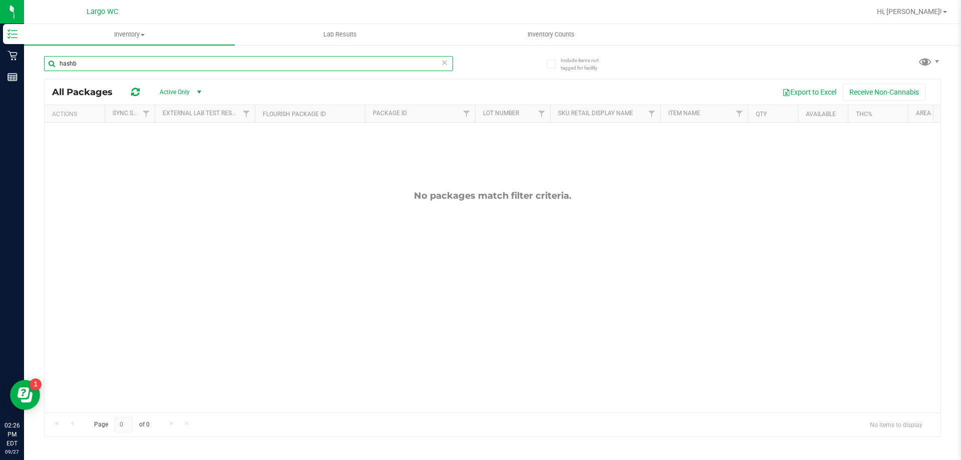
click at [232, 60] on input "hashb" at bounding box center [248, 63] width 409 height 15
type input "hashb"
